Goal: Task Accomplishment & Management: Complete application form

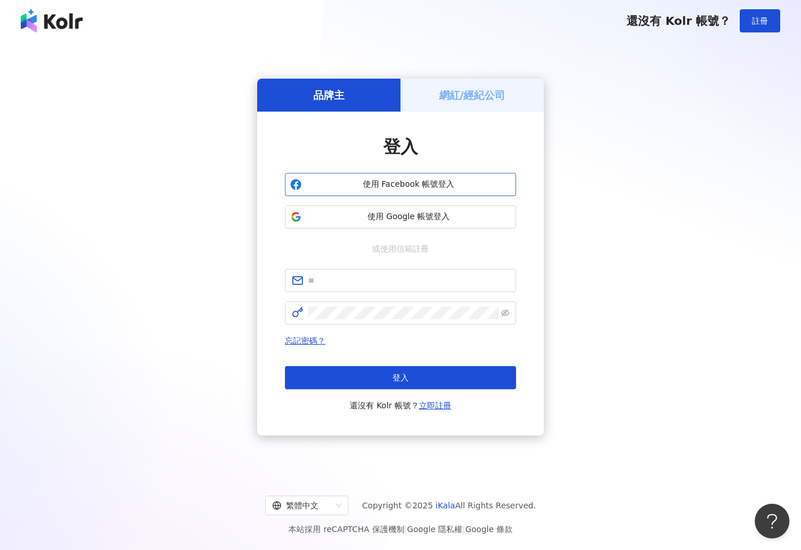
click at [426, 189] on span "使用 Facebook 帳號登入" at bounding box center [408, 185] width 205 height 12
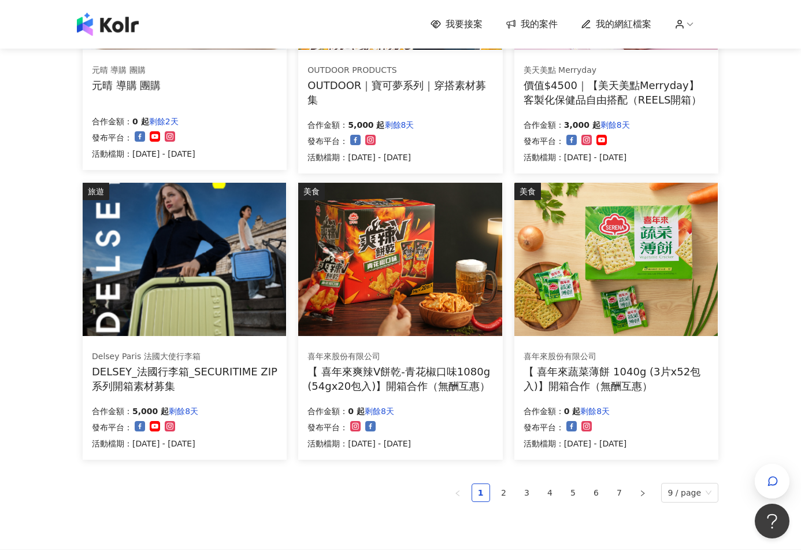
scroll to position [578, 0]
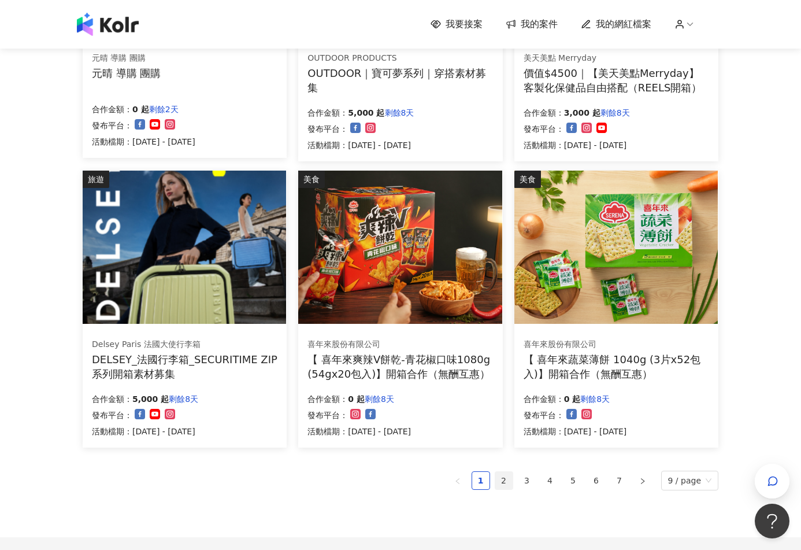
click at [505, 482] on link "2" at bounding box center [503, 480] width 17 height 17
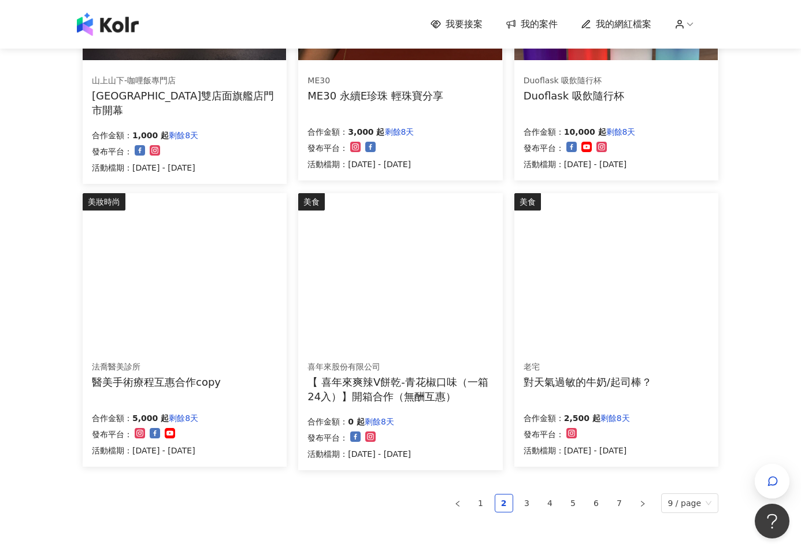
scroll to position [694, 0]
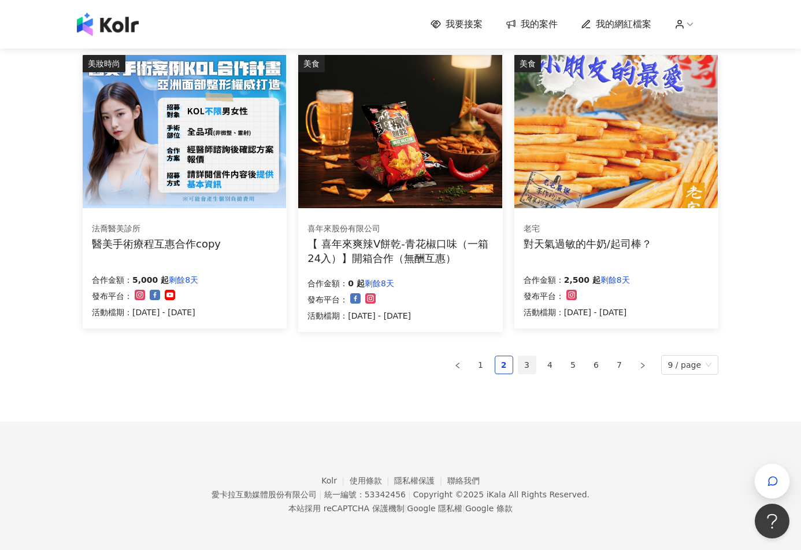
click at [530, 365] on link "3" at bounding box center [527, 364] width 17 height 17
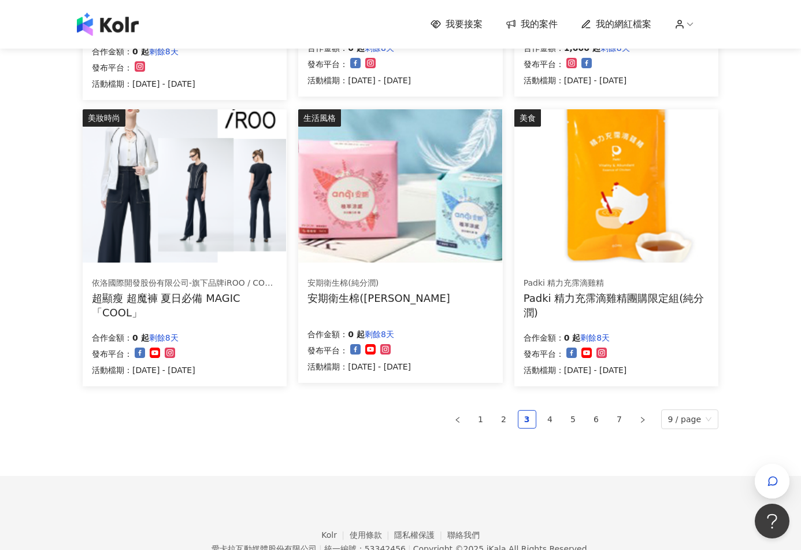
scroll to position [690, 0]
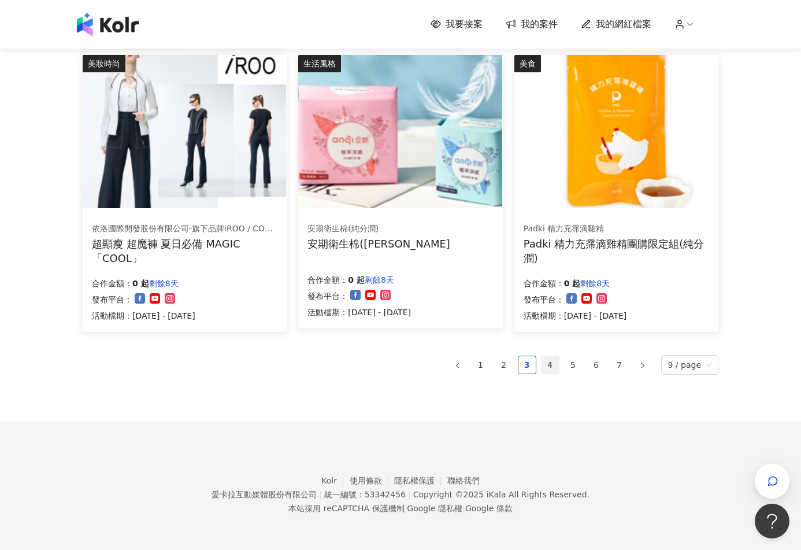
click at [552, 364] on link "4" at bounding box center [550, 364] width 17 height 17
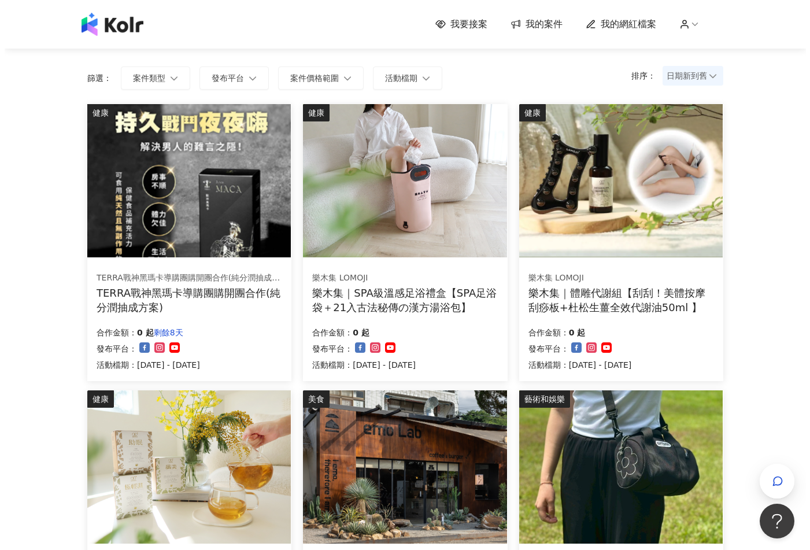
scroll to position [58, 0]
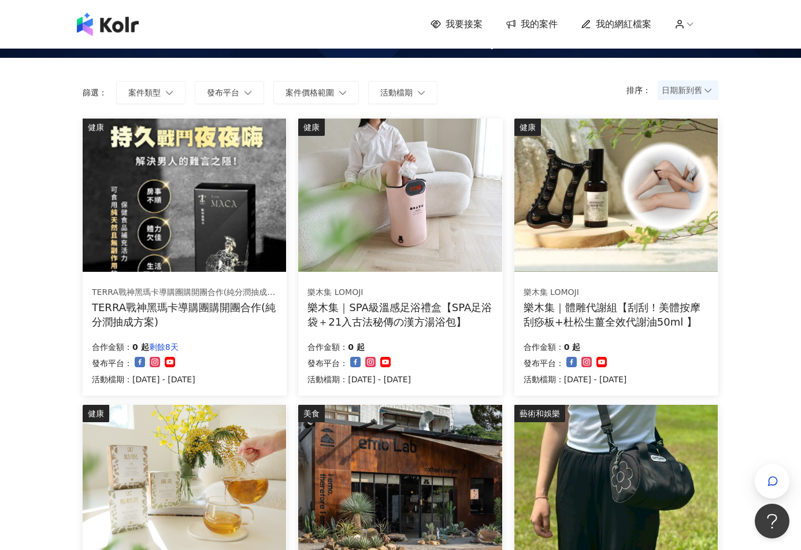
click at [456, 240] on img at bounding box center [399, 195] width 203 height 153
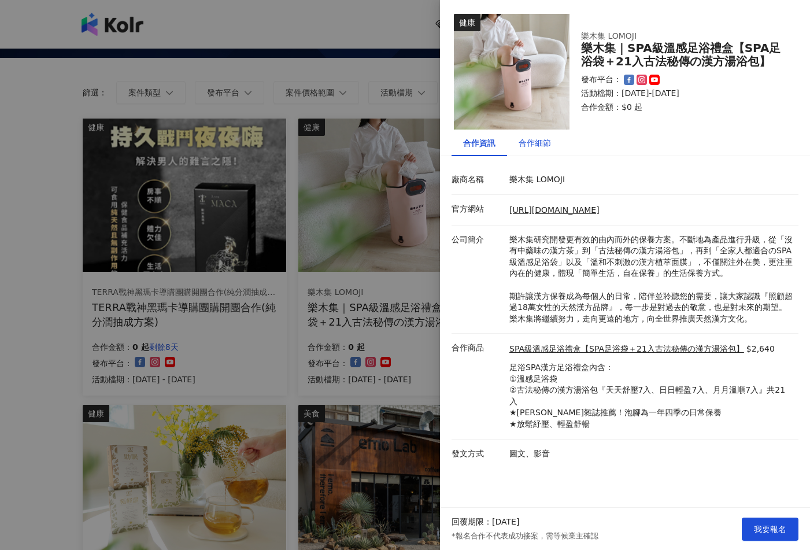
click at [521, 141] on div "合作細節" at bounding box center [535, 142] width 32 height 13
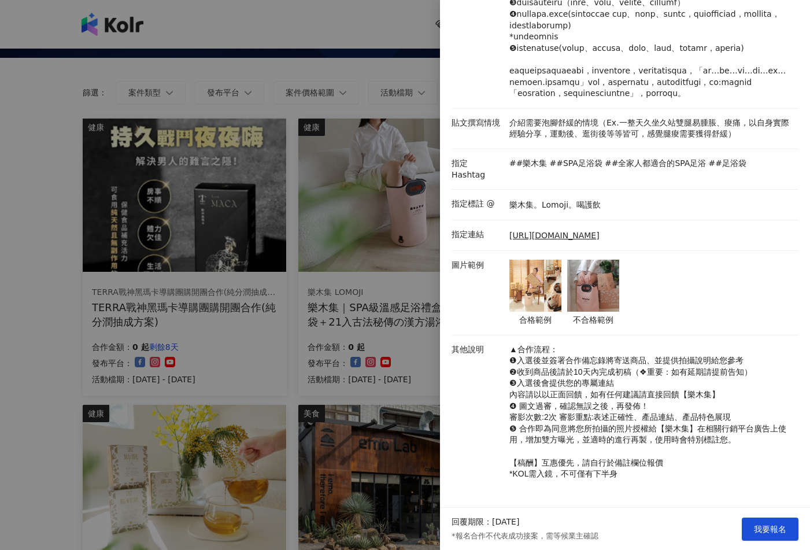
scroll to position [297, 0]
click at [771, 529] on span "我要報名" at bounding box center [770, 528] width 32 height 9
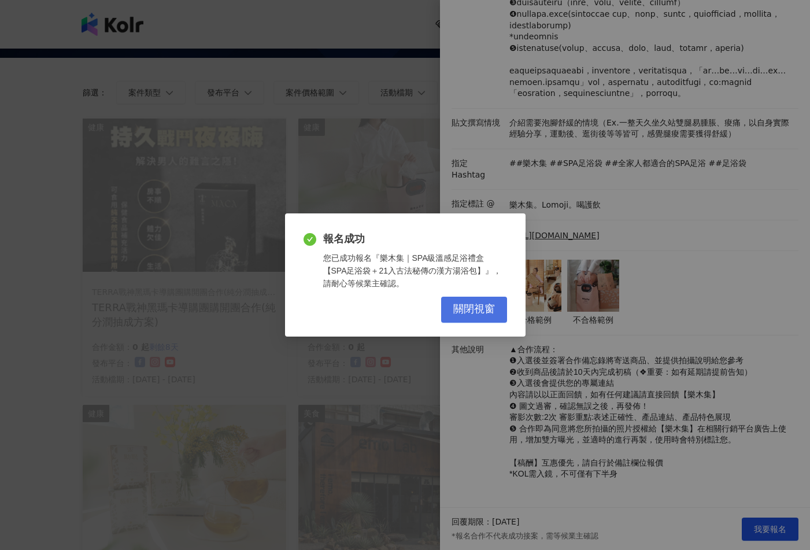
click at [485, 310] on span "關閉視窗" at bounding box center [474, 309] width 42 height 13
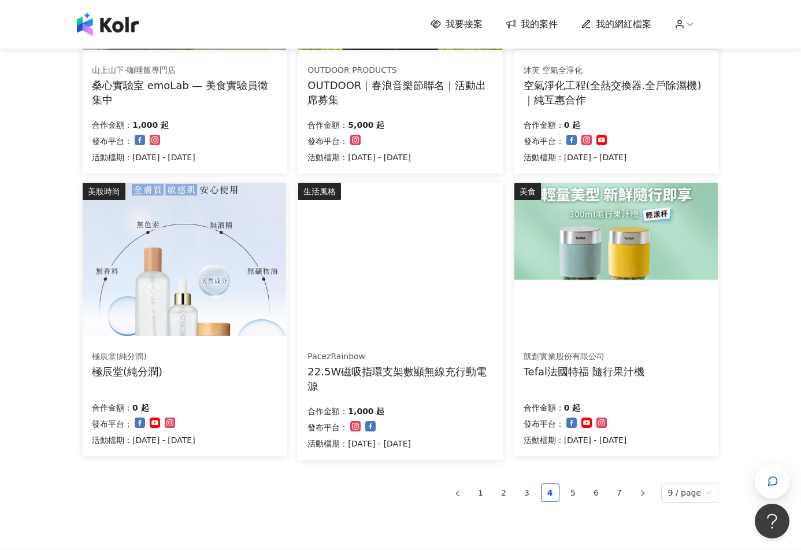
scroll to position [694, 0]
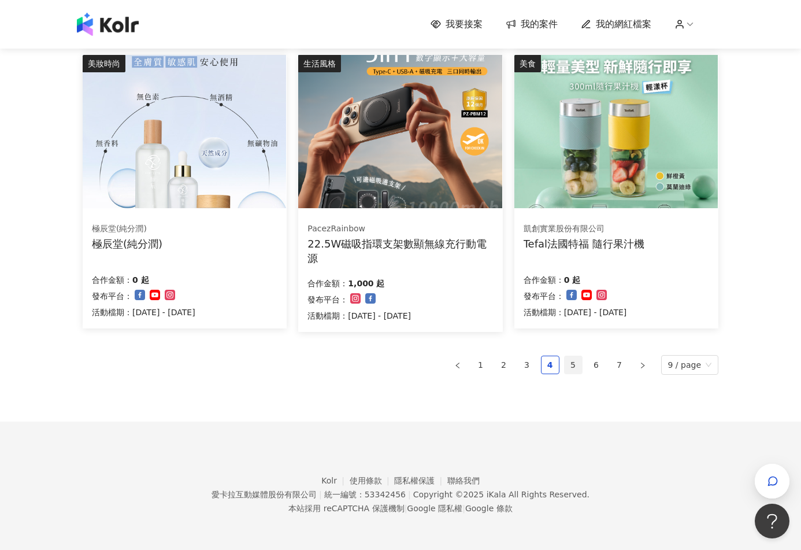
click at [581, 364] on link "5" at bounding box center [573, 364] width 17 height 17
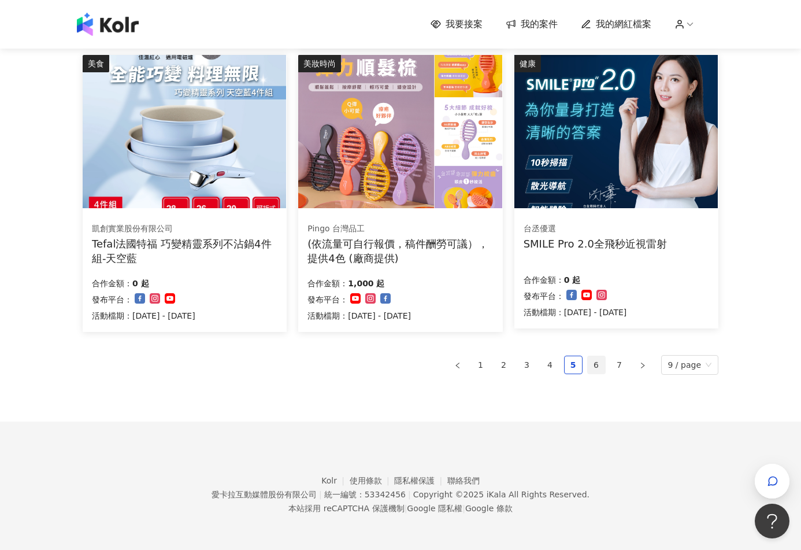
click at [597, 360] on link "6" at bounding box center [596, 364] width 17 height 17
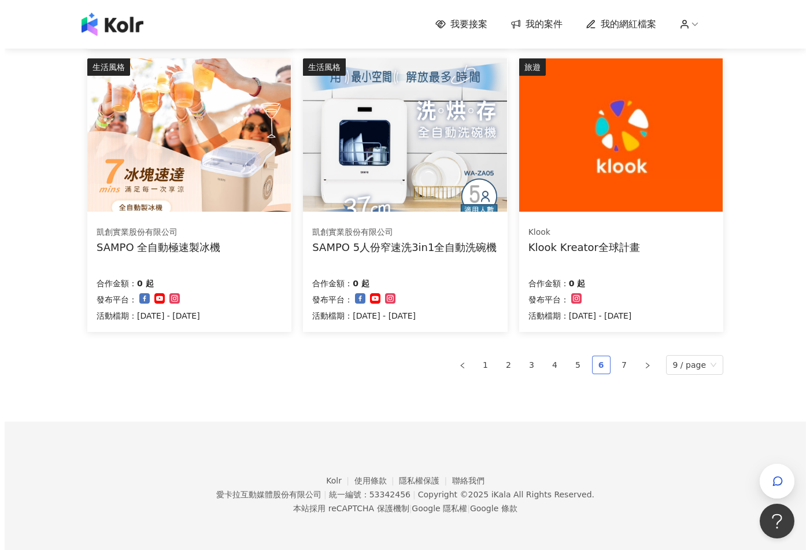
scroll to position [690, 0]
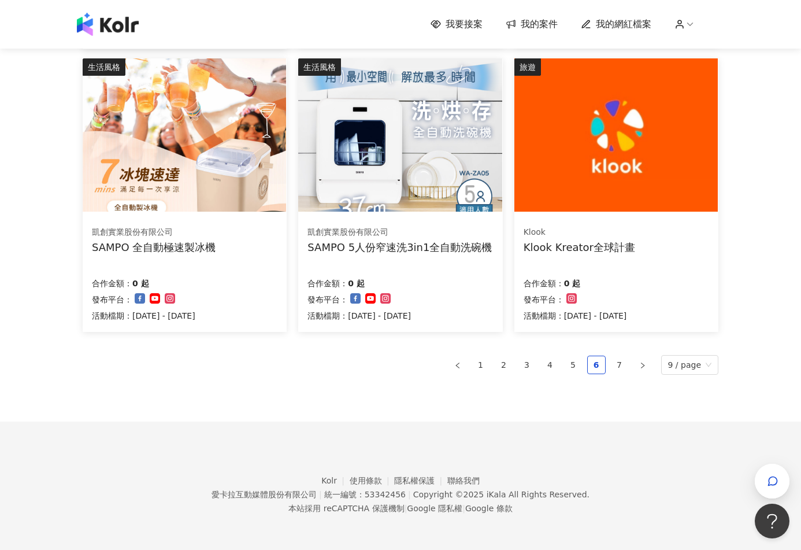
click at [238, 159] on img at bounding box center [184, 134] width 203 height 153
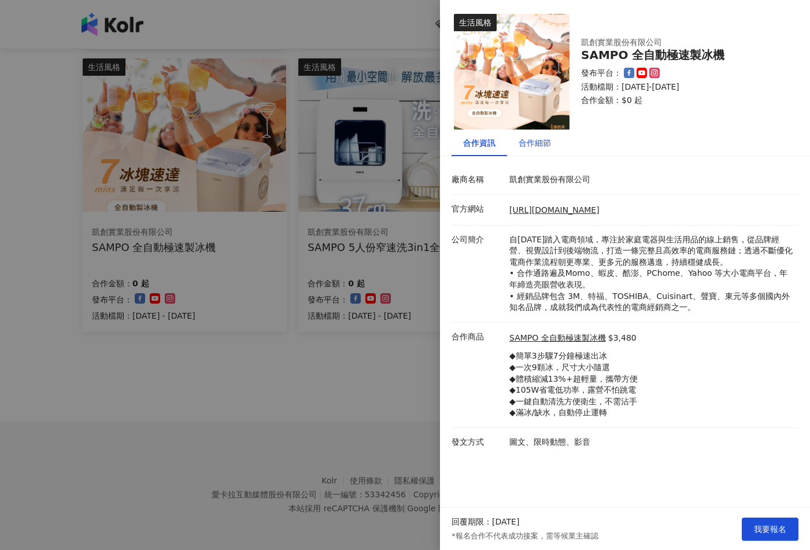
click at [532, 148] on div "合作細節" at bounding box center [535, 142] width 32 height 13
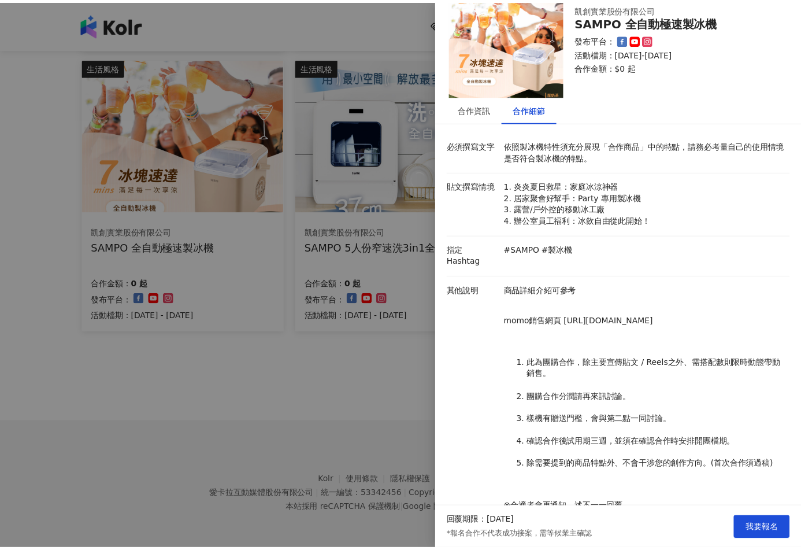
scroll to position [0, 0]
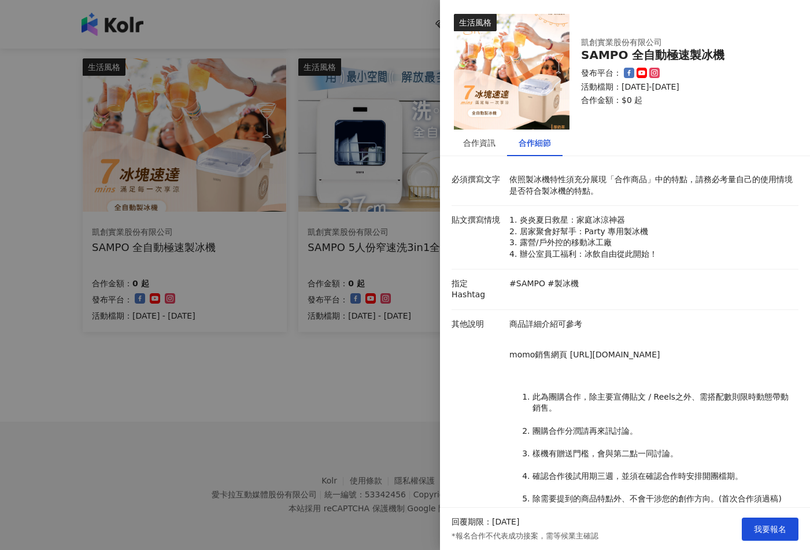
click at [287, 339] on div at bounding box center [405, 275] width 810 height 550
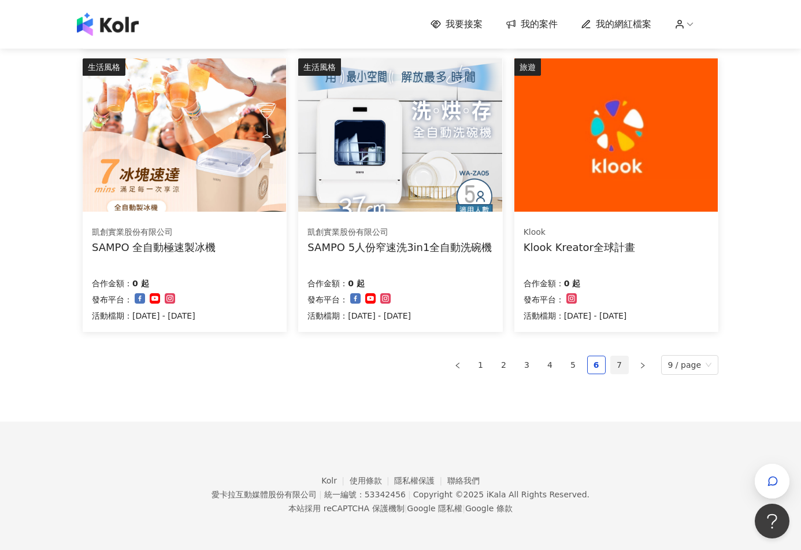
click at [617, 366] on link "7" at bounding box center [619, 364] width 17 height 17
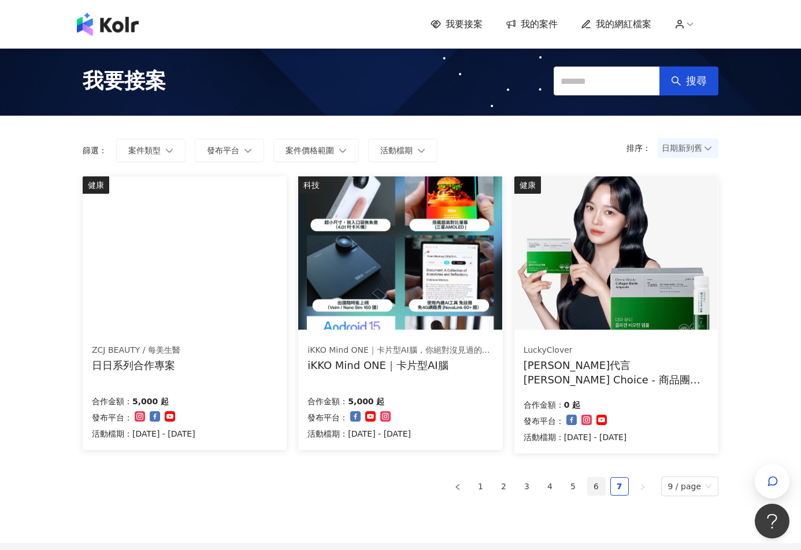
click at [600, 483] on link "6" at bounding box center [596, 486] width 17 height 17
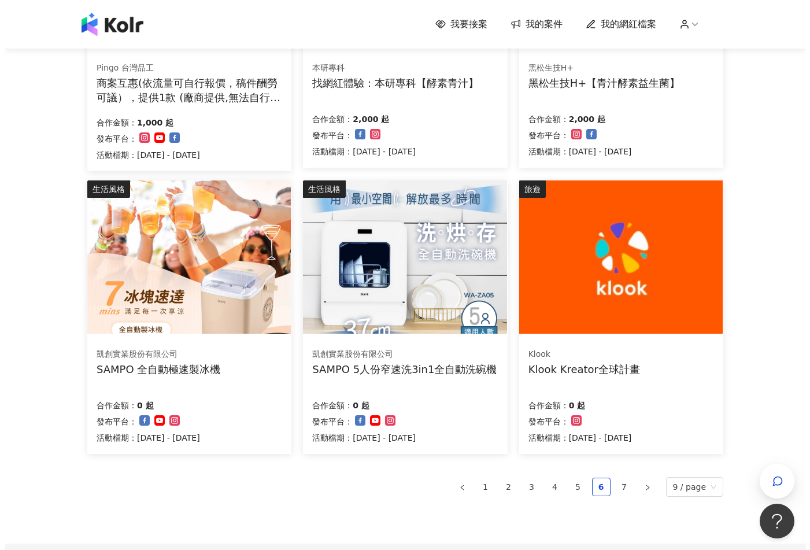
scroll to position [690, 0]
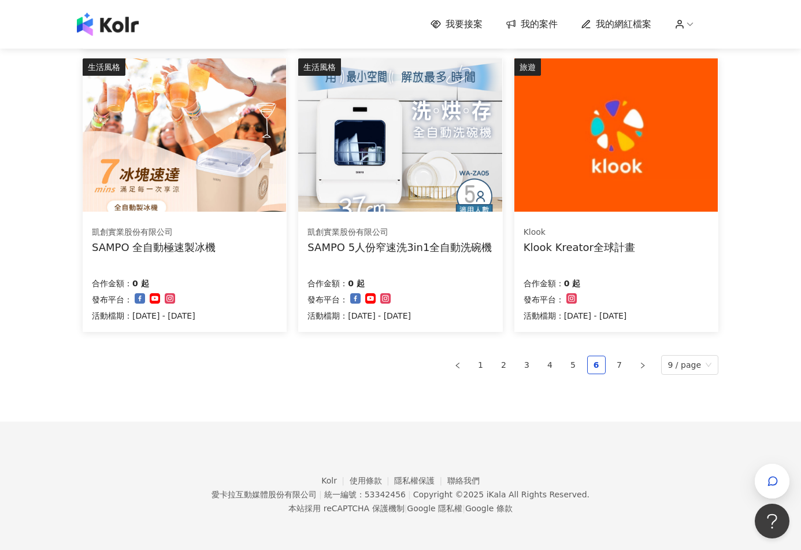
click at [643, 208] on img at bounding box center [616, 134] width 203 height 153
